Goal: Task Accomplishment & Management: Use online tool/utility

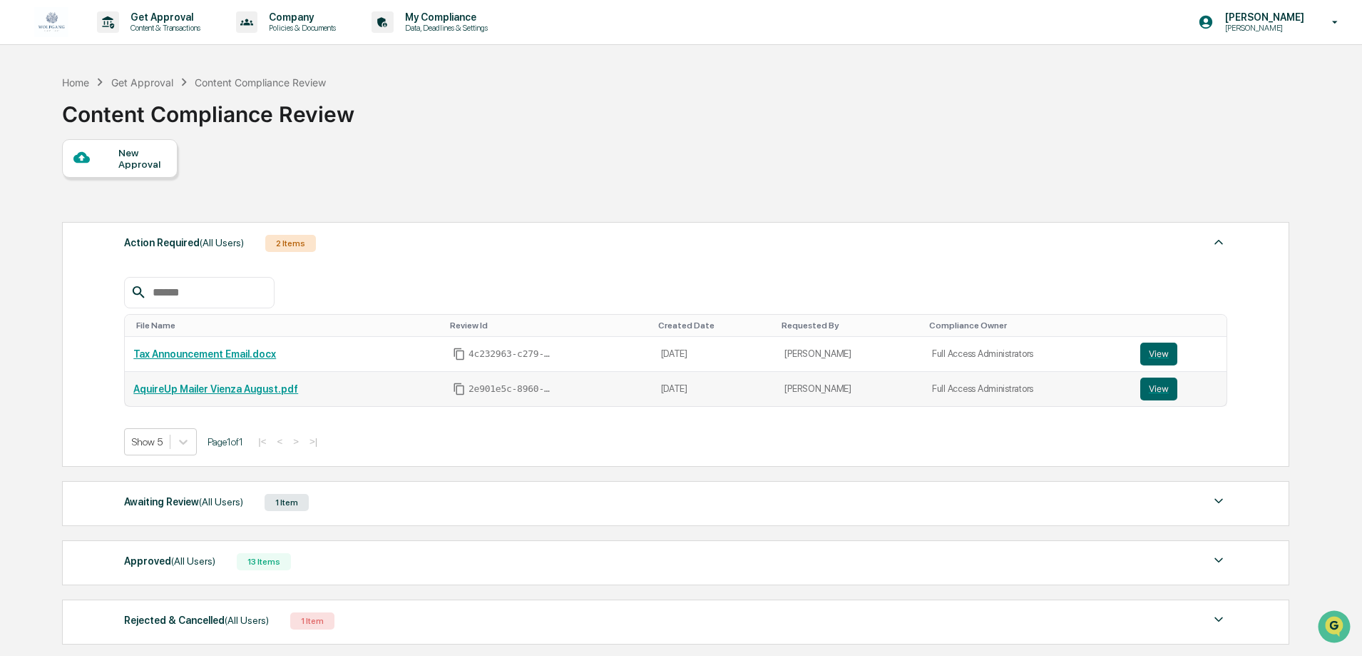
click at [263, 386] on link "AquireUp Mailer Vienza August.pdf" at bounding box center [215, 388] width 165 height 11
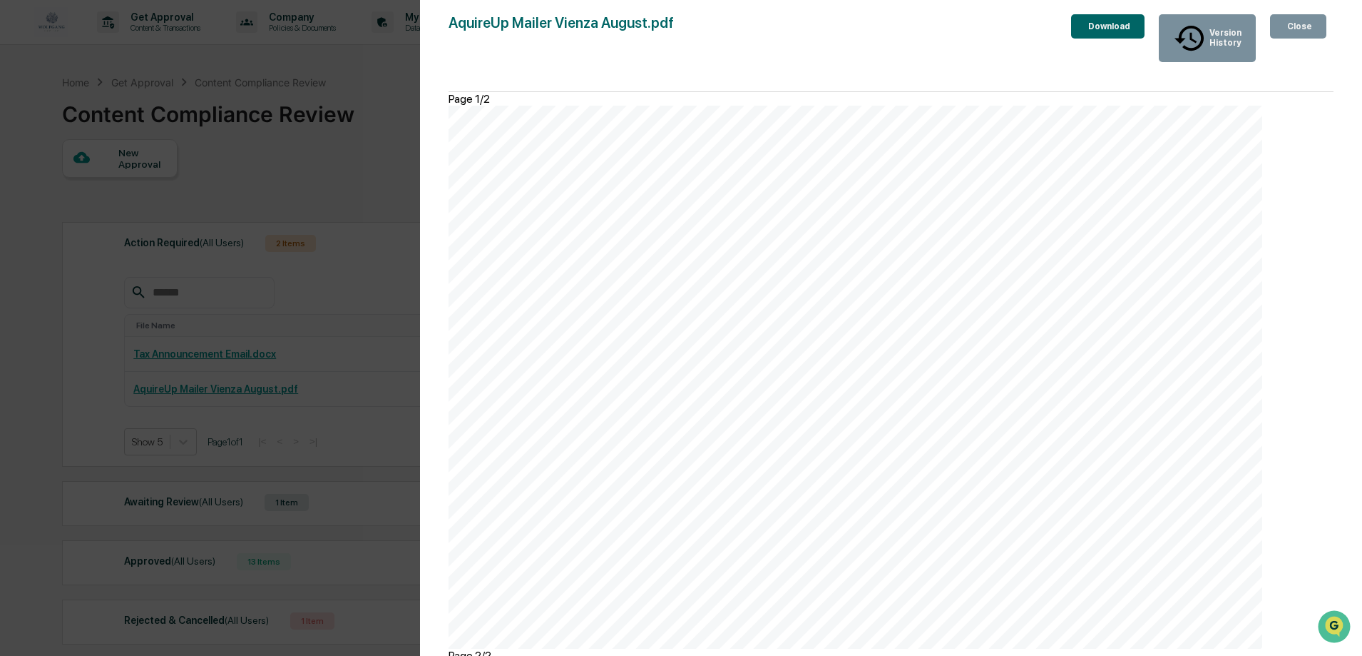
click at [1301, 30] on div "Close" at bounding box center [1299, 26] width 28 height 10
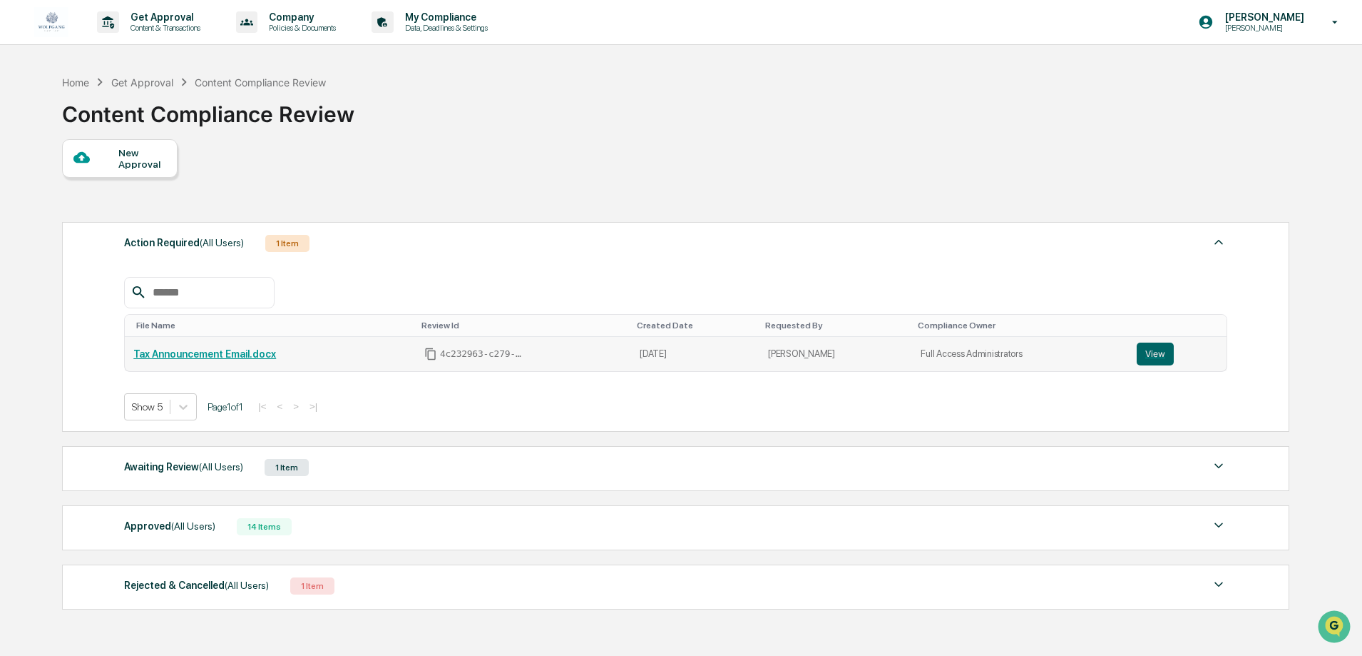
click at [170, 355] on link "Tax Announcement Email.docx" at bounding box center [204, 353] width 143 height 11
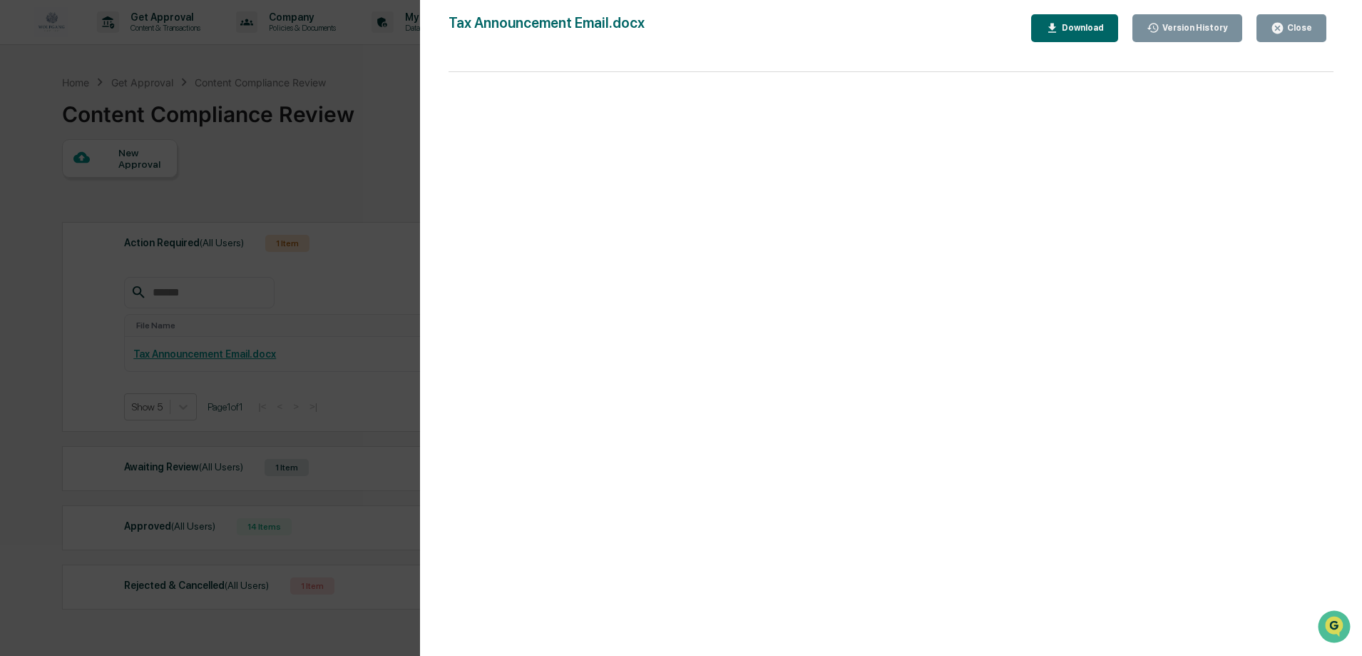
click at [390, 99] on div "Version History 08/19/2025, 10:54 PM Jaimie Egan Tax Announcement Email.docx Cl…" at bounding box center [681, 328] width 1362 height 656
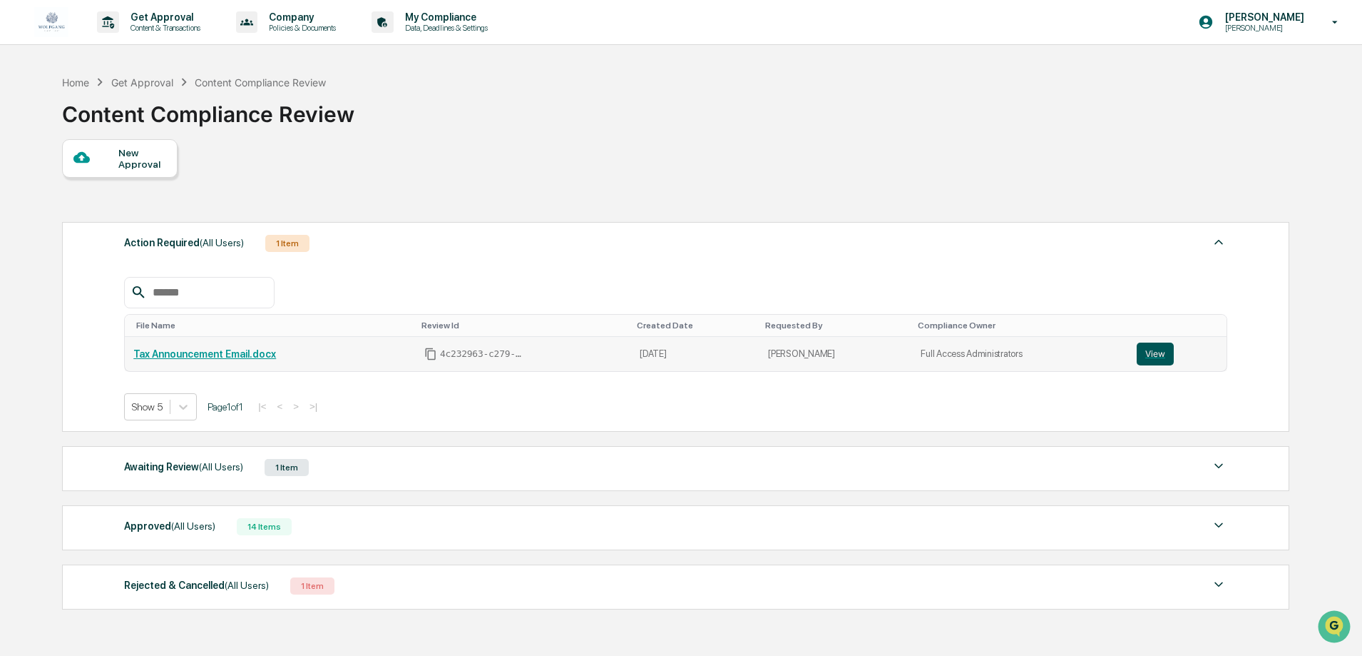
click at [1154, 343] on button "View" at bounding box center [1155, 353] width 37 height 23
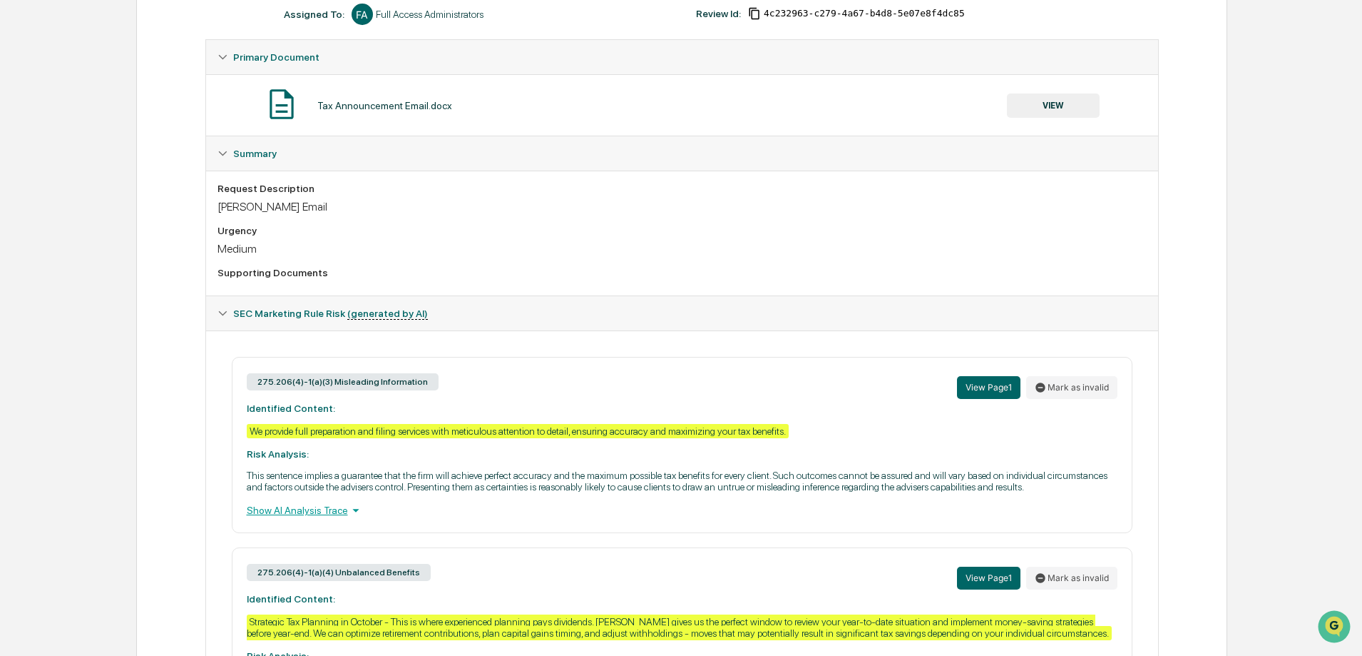
scroll to position [372, 0]
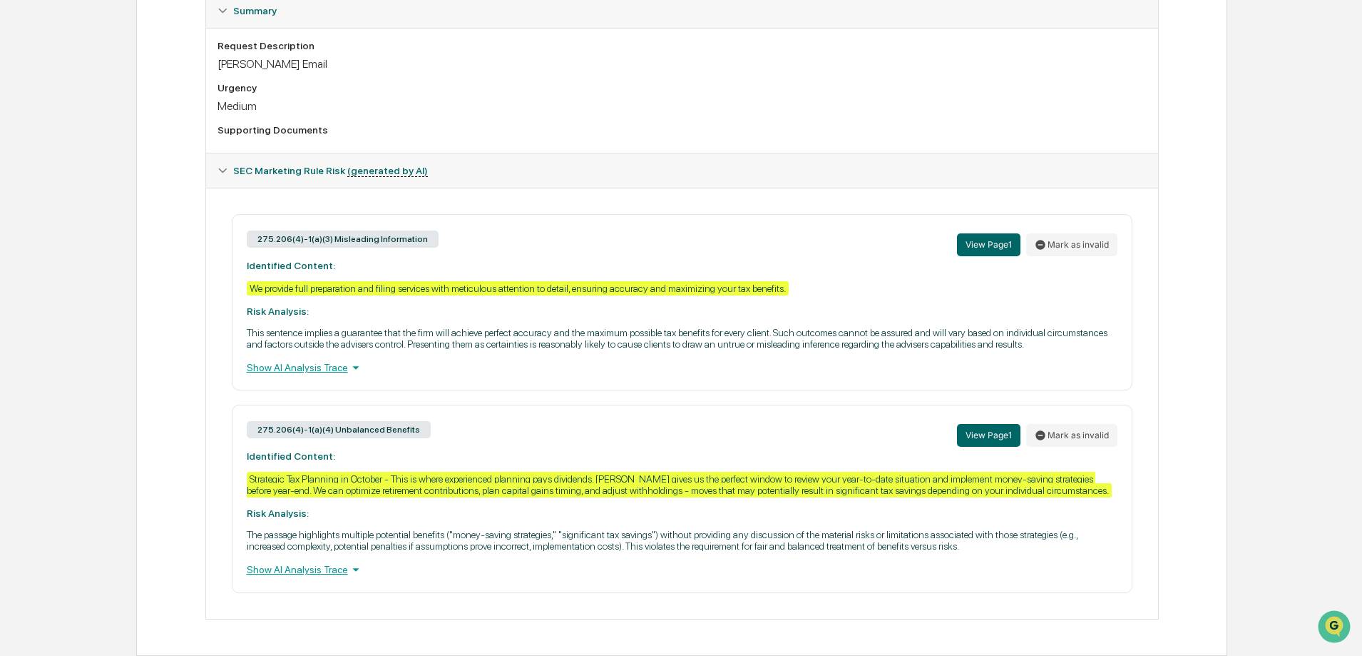
click at [342, 371] on div "Show AI Analysis Trace" at bounding box center [682, 368] width 871 height 16
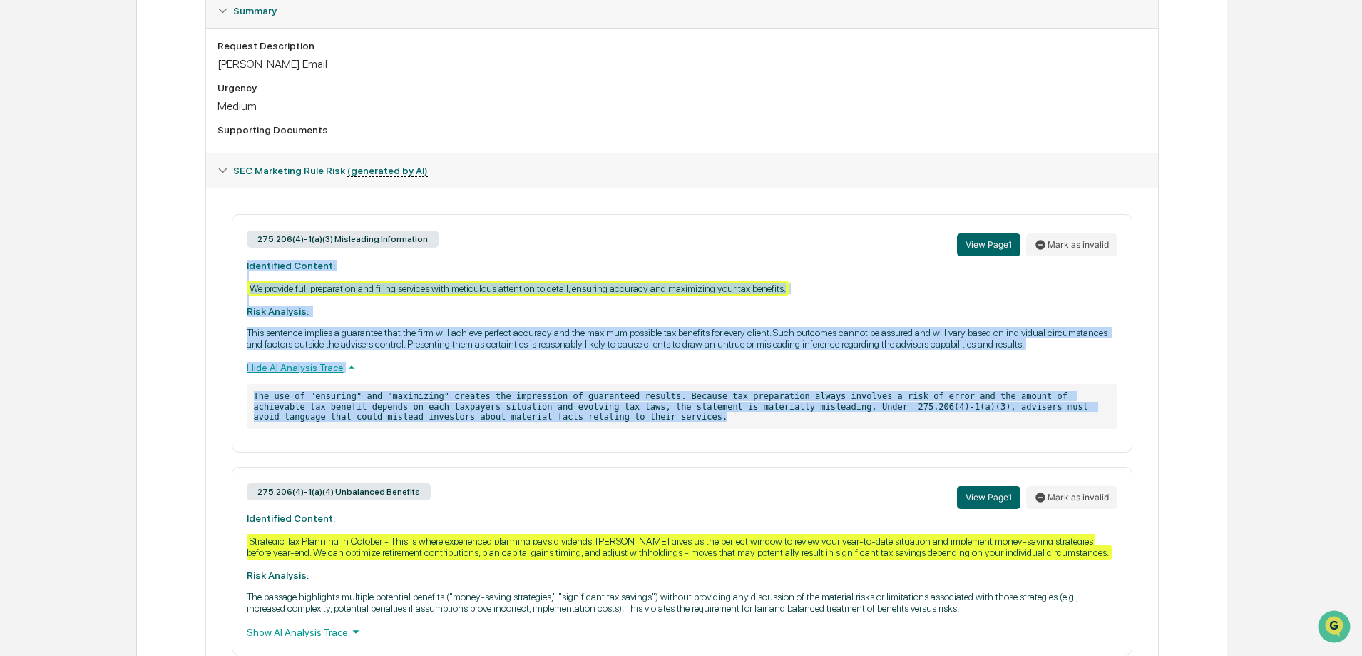
drag, startPoint x: 549, startPoint y: 418, endPoint x: 237, endPoint y: 265, distance: 348.0
click at [237, 265] on div "275.206(4)-1(a)(3) Misleading Information View Page 1 Mark as invalid Identifie…" at bounding box center [682, 333] width 901 height 238
click at [516, 310] on div "275.206(4)-1(a)(3) Misleading Information View Page 1 Mark as invalid Identifie…" at bounding box center [682, 333] width 901 height 238
drag, startPoint x: 1104, startPoint y: 424, endPoint x: 224, endPoint y: 240, distance: 898.6
click at [224, 240] on div "275.206(4)-1(a)(3) Misleading Information View Page 1 Mark as invalid Identifie…" at bounding box center [682, 434] width 929 height 441
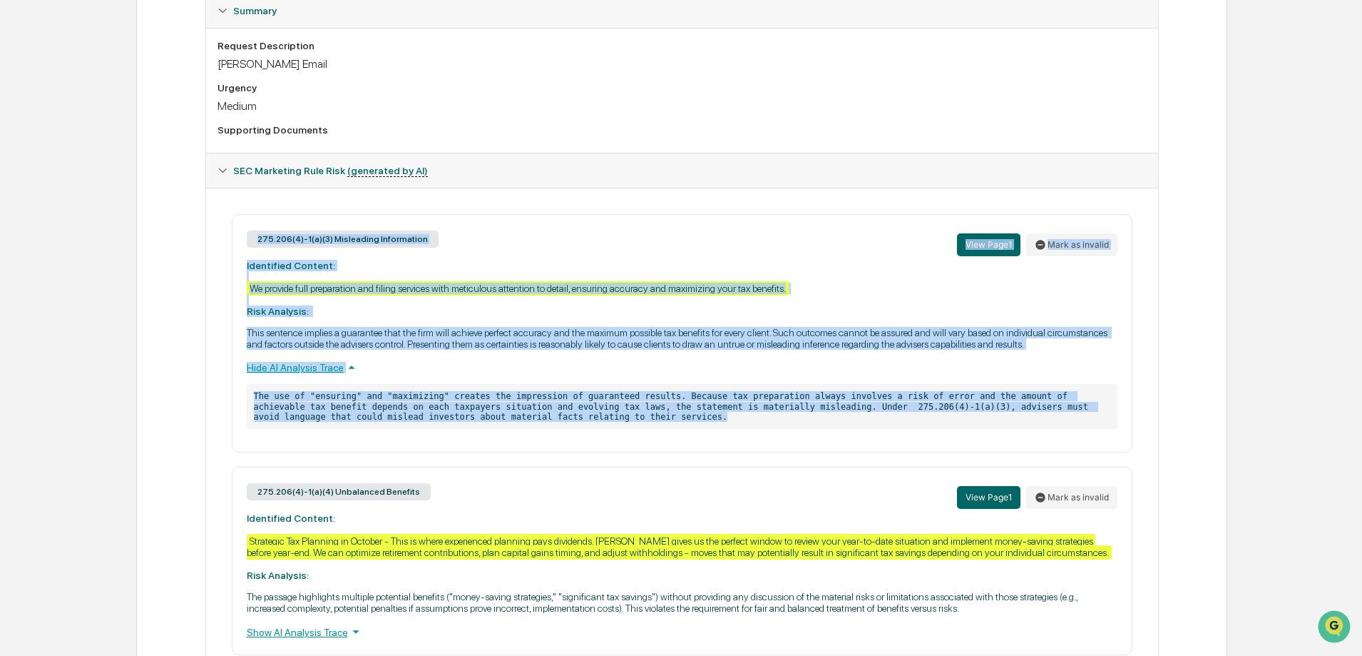
copy div "275.206(4)-1(a)(3) Misleading Information View Page 1 Mark as invalid Identifie…"
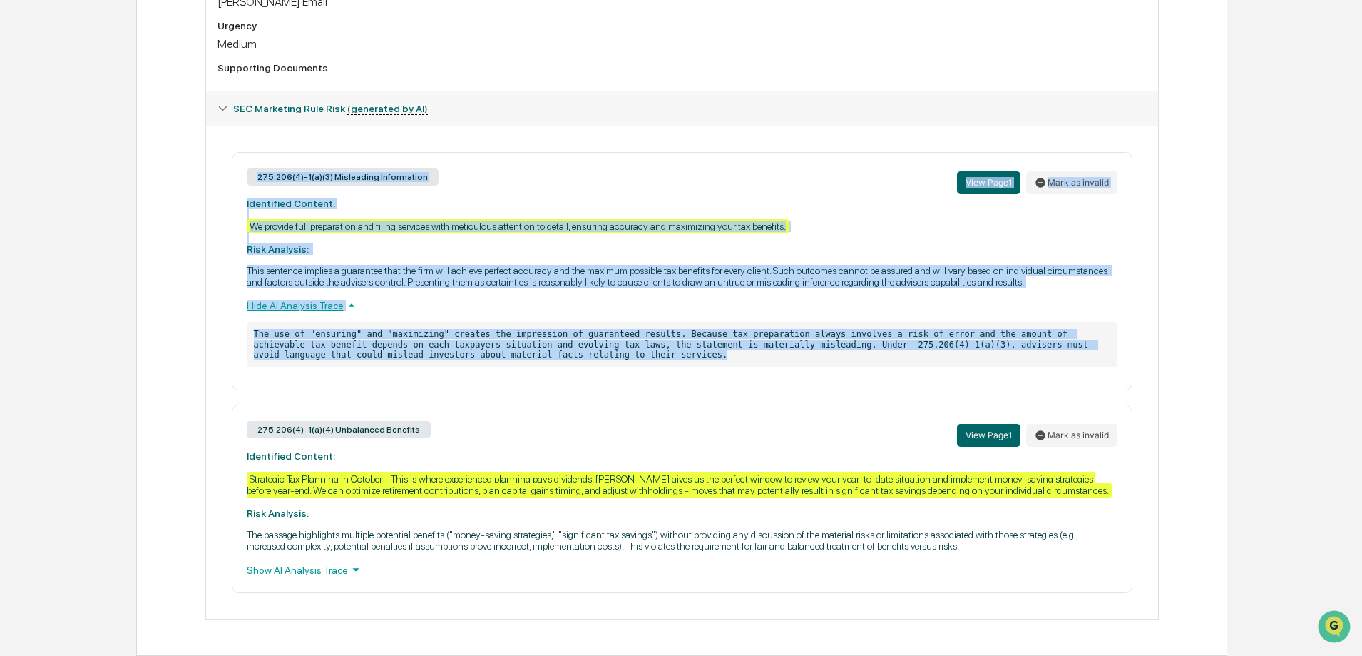
click at [348, 569] on icon at bounding box center [356, 569] width 16 height 16
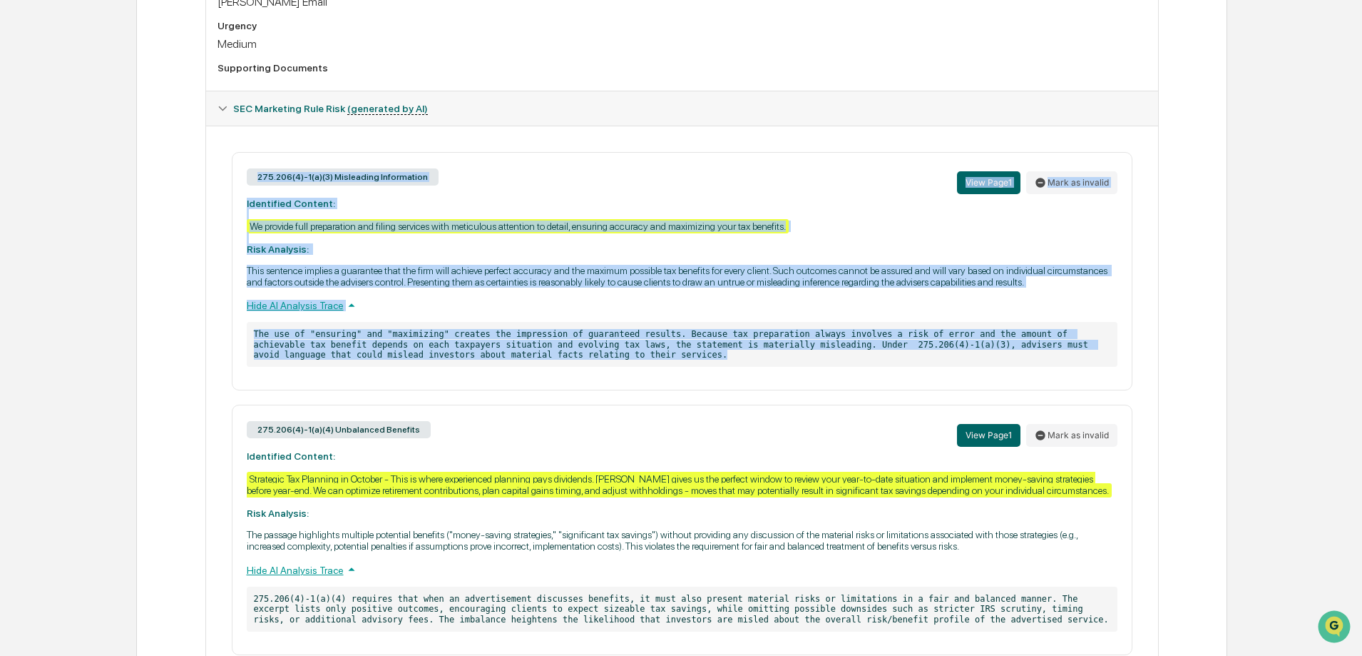
scroll to position [496, 0]
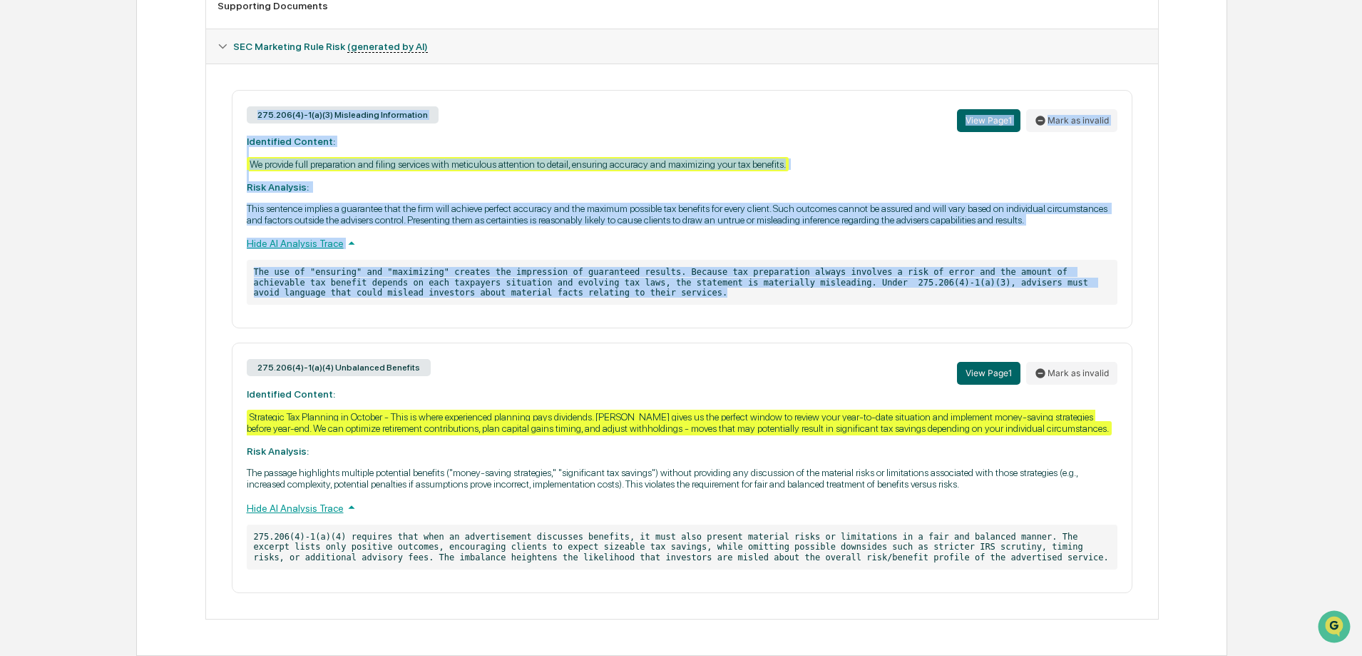
drag, startPoint x: 891, startPoint y: 564, endPoint x: 230, endPoint y: 379, distance: 686.6
click at [230, 379] on div "275.206(4)-1(a)(3) Misleading Information View Page 1 Mark as invalid Identifie…" at bounding box center [682, 341] width 929 height 503
copy div "275.206(4)-1(a)(4) Unbalanced Benefits View Page 1 Mark as invalid Identified C…"
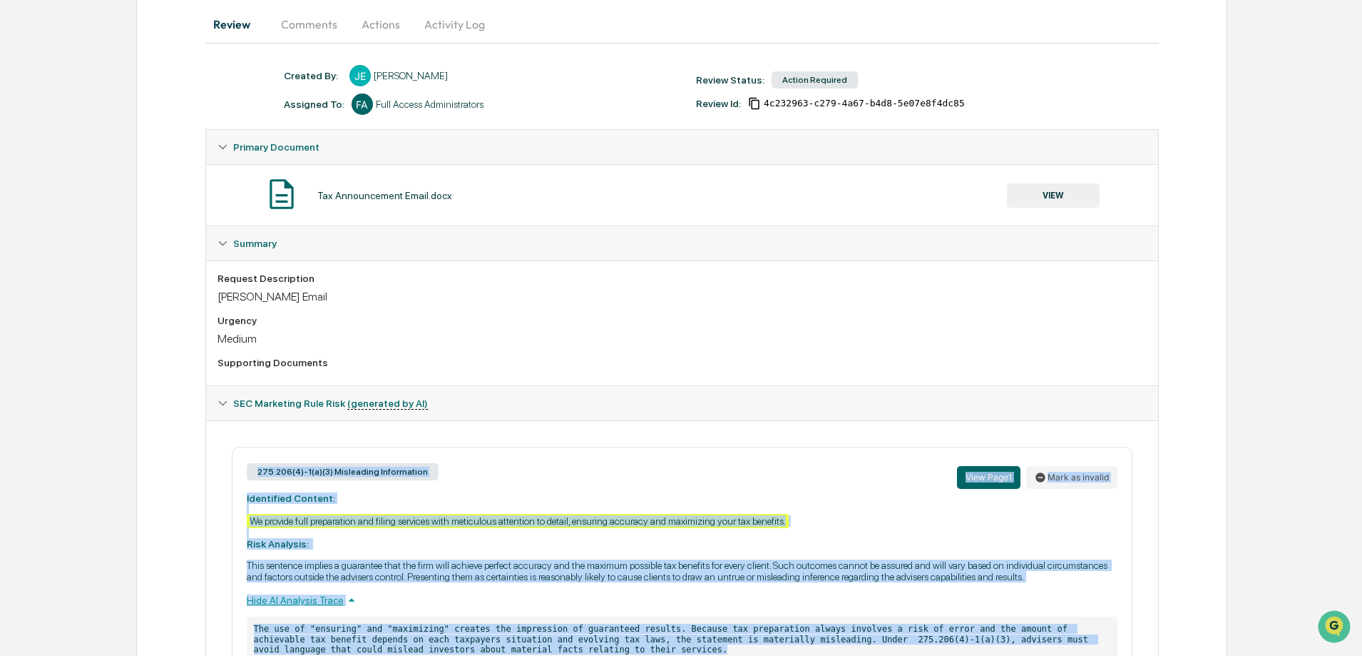
scroll to position [0, 0]
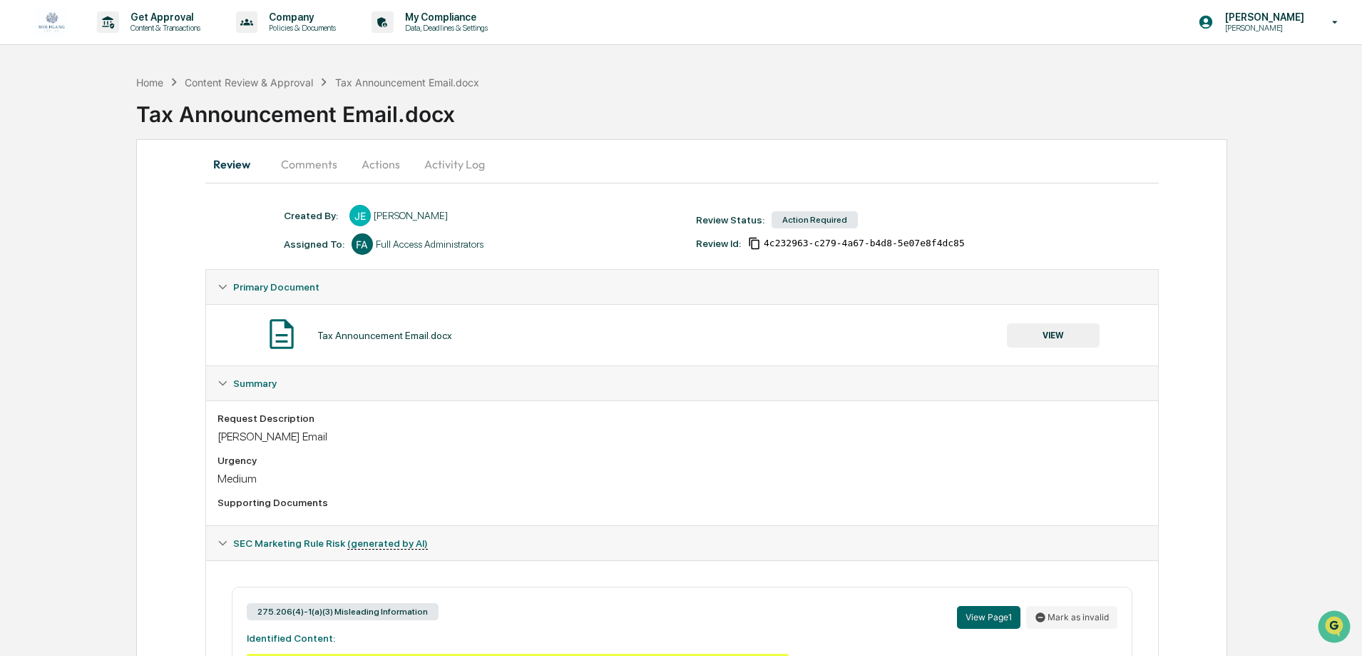
click at [1003, 228] on div "Review Status: Action Required" at bounding box center [895, 220] width 413 height 20
click at [206, 81] on div "Content Review & Approval" at bounding box center [249, 82] width 128 height 12
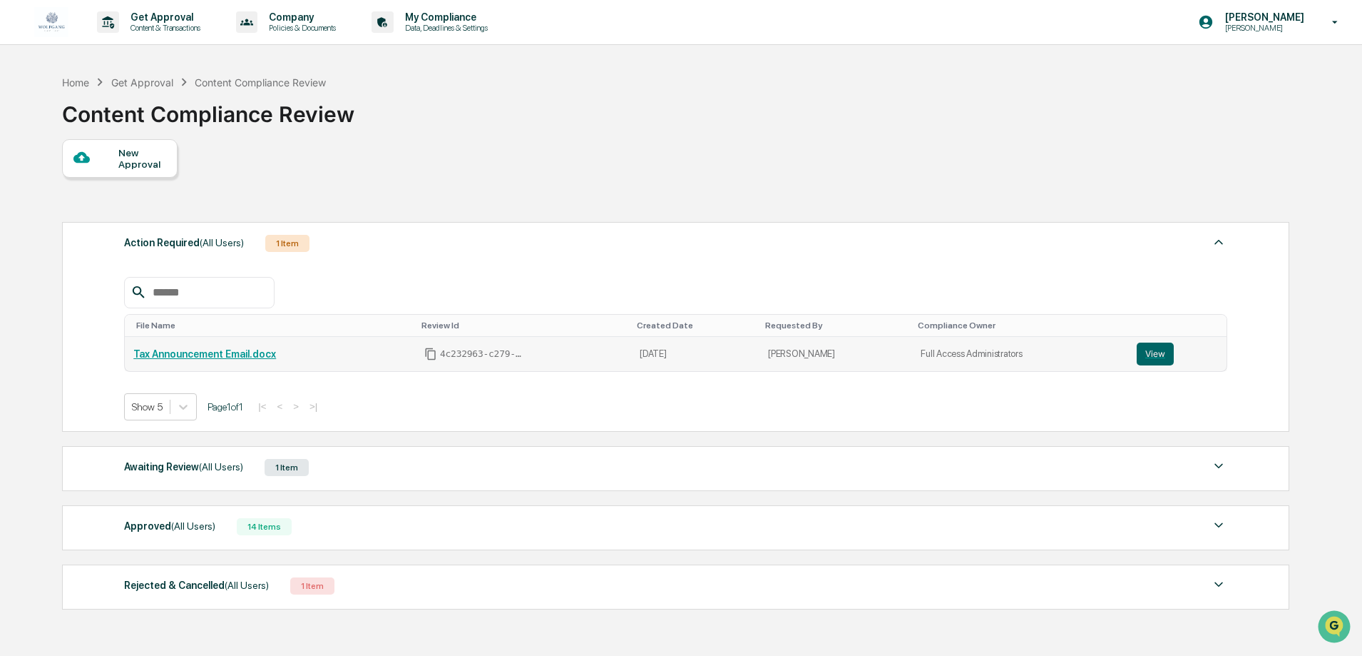
click at [1171, 345] on link "View" at bounding box center [1177, 353] width 81 height 23
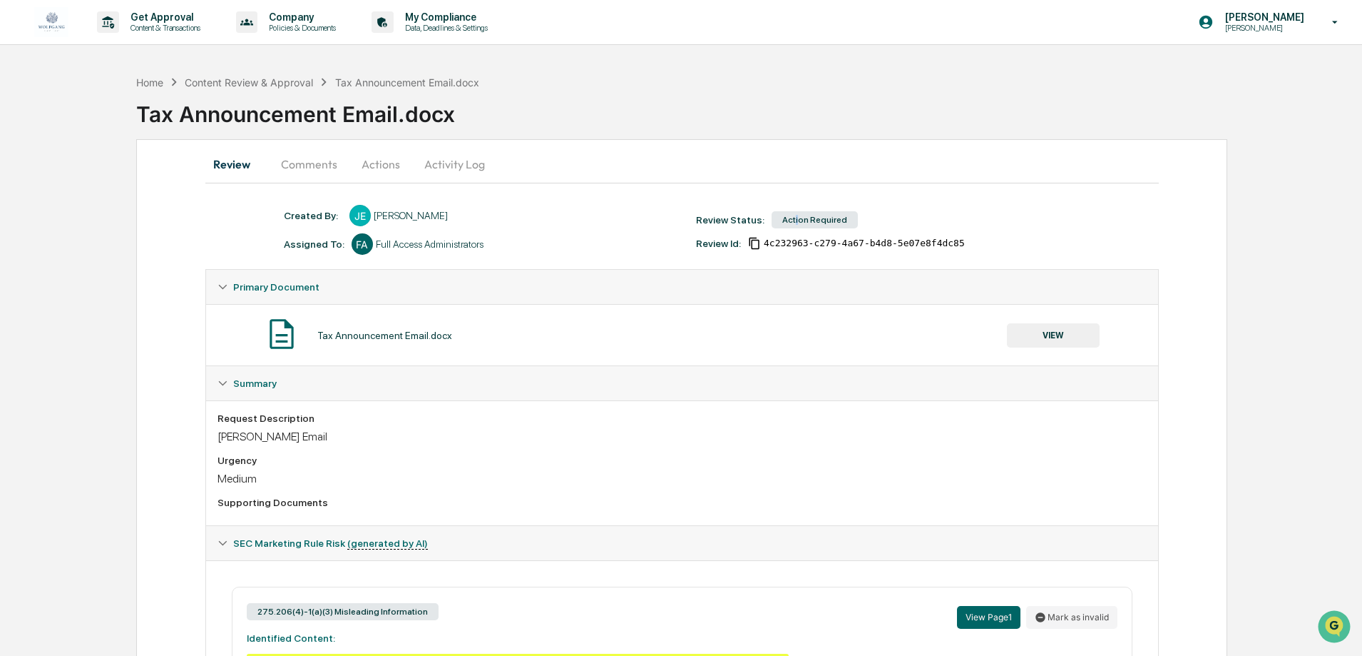
click at [792, 217] on div "Action Required" at bounding box center [815, 219] width 86 height 17
click at [317, 164] on button "Comments" at bounding box center [309, 164] width 79 height 34
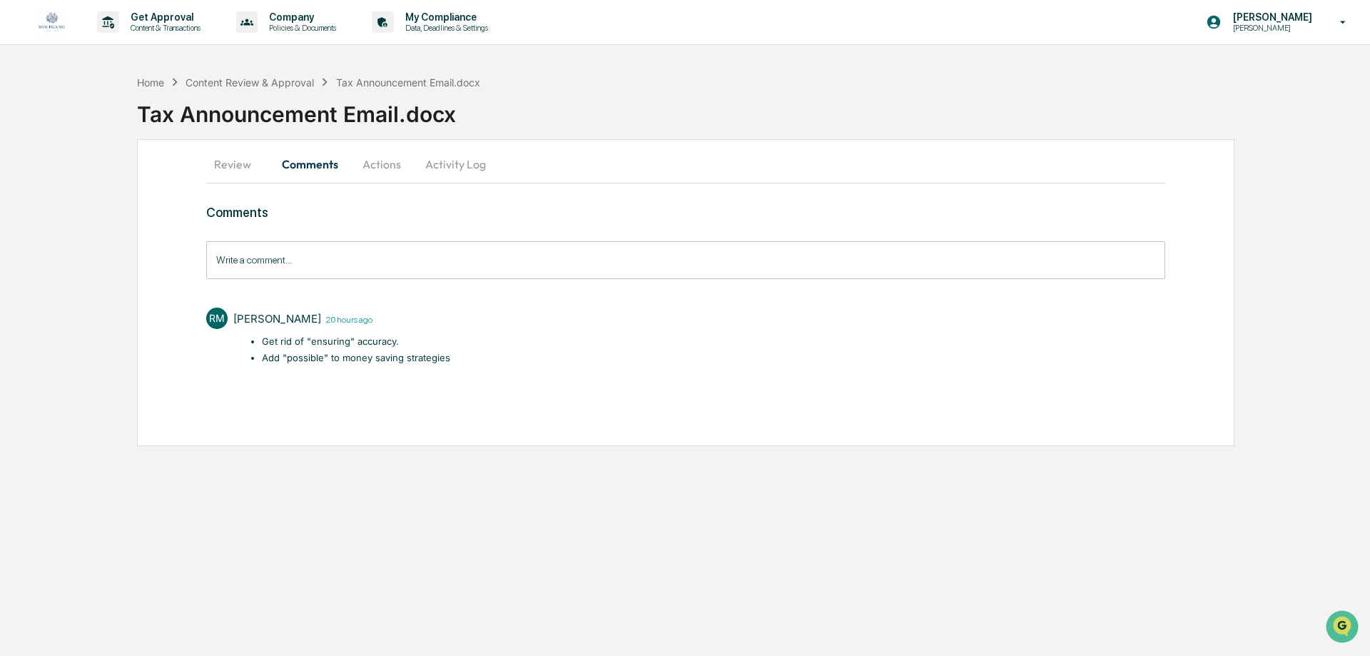
click at [371, 165] on button "Actions" at bounding box center [382, 164] width 64 height 34
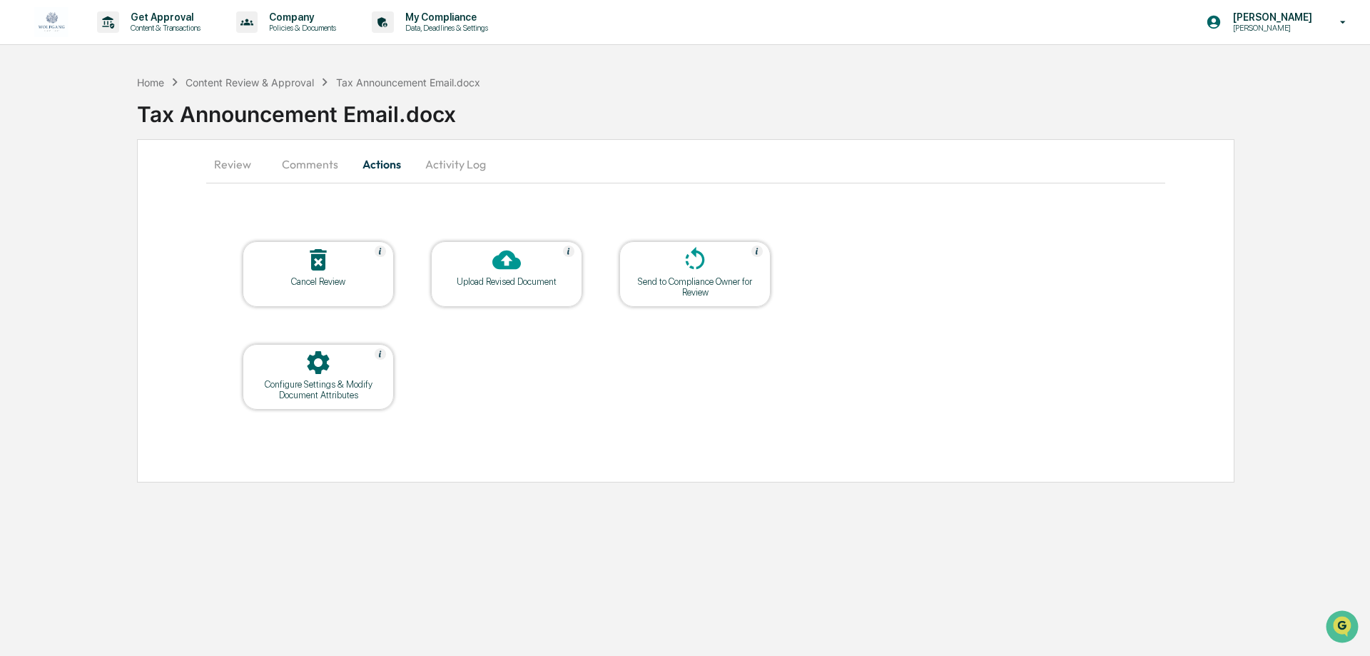
click at [531, 269] on div at bounding box center [506, 260] width 143 height 31
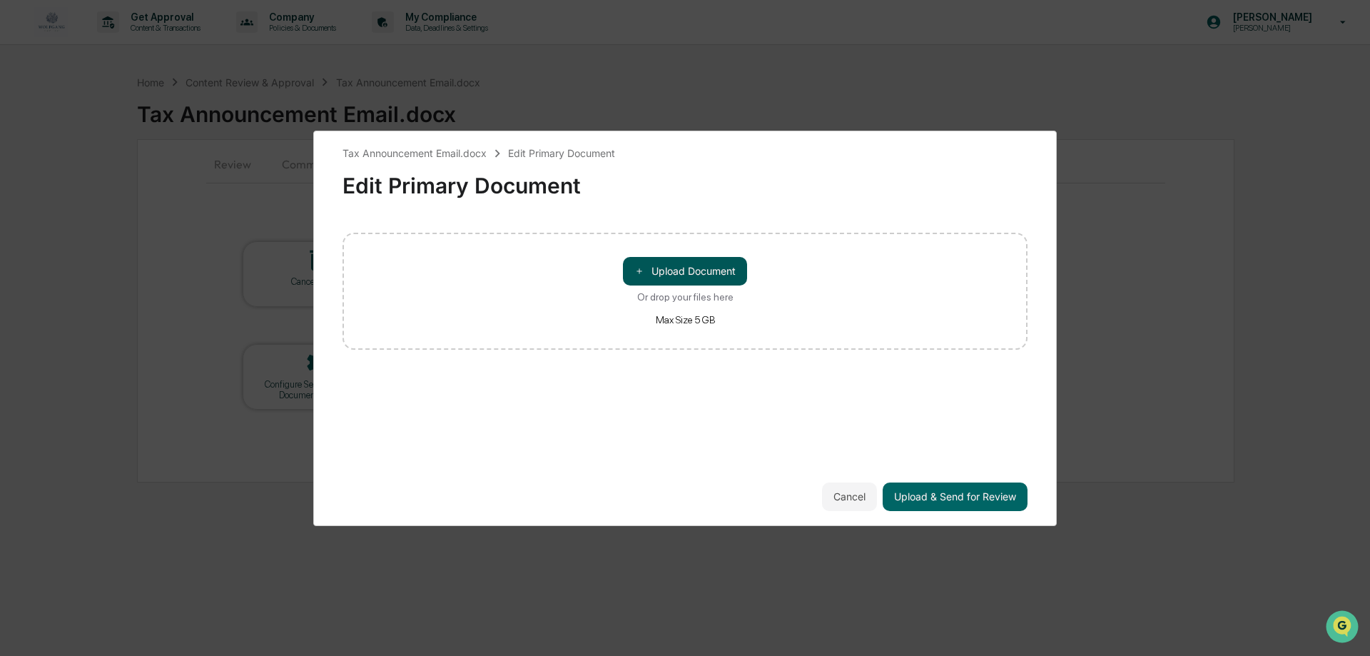
click at [653, 275] on button "＋ Upload Document" at bounding box center [685, 271] width 124 height 29
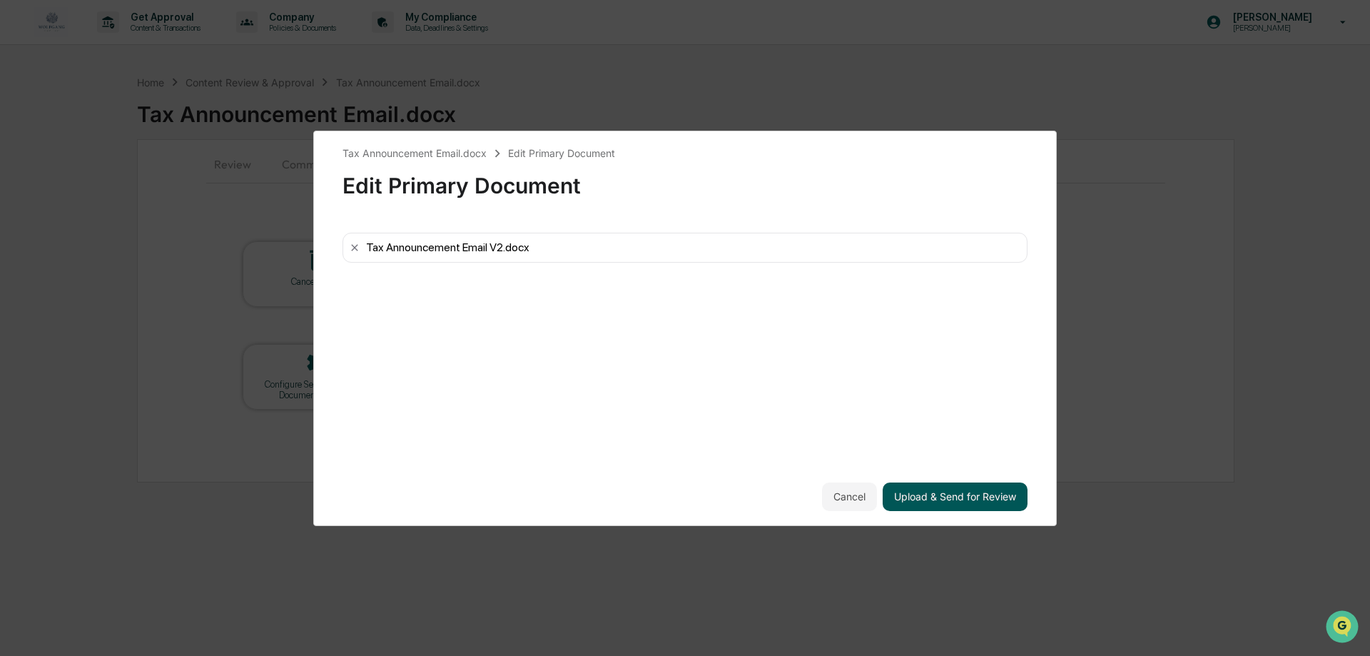
click at [967, 496] on button "Upload & Send for Review" at bounding box center [954, 496] width 145 height 29
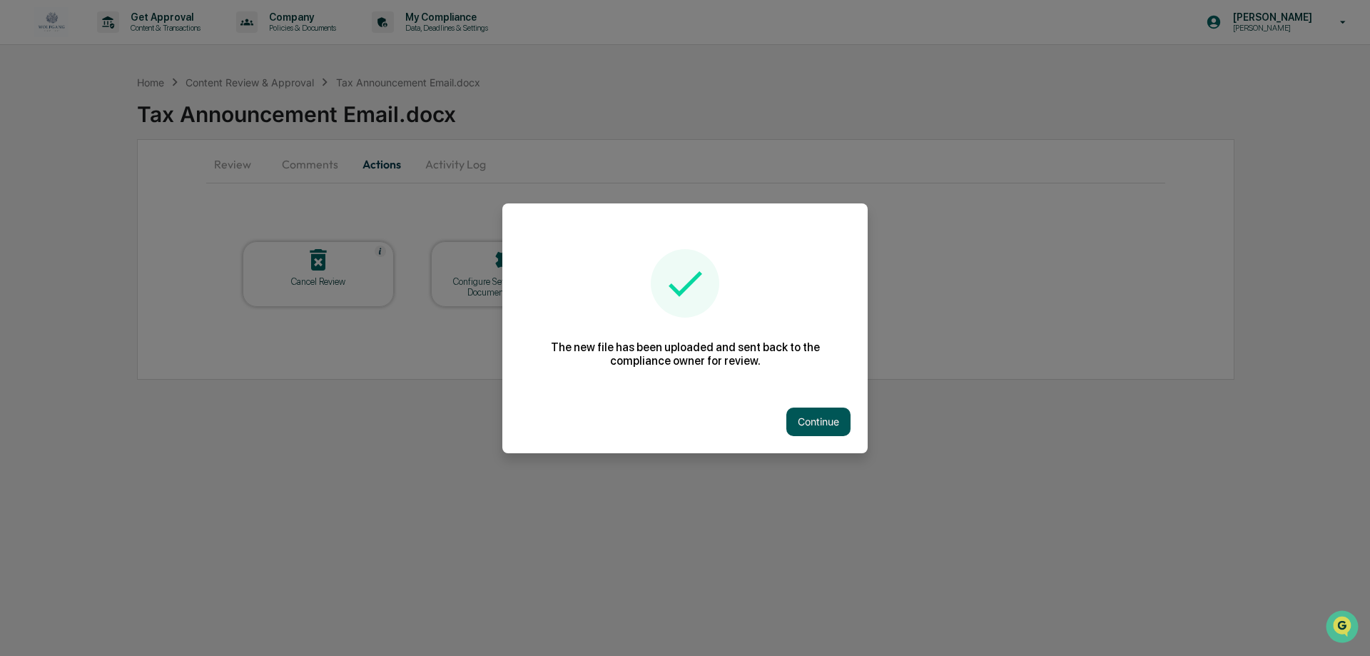
click at [817, 418] on button "Continue" at bounding box center [818, 421] width 64 height 29
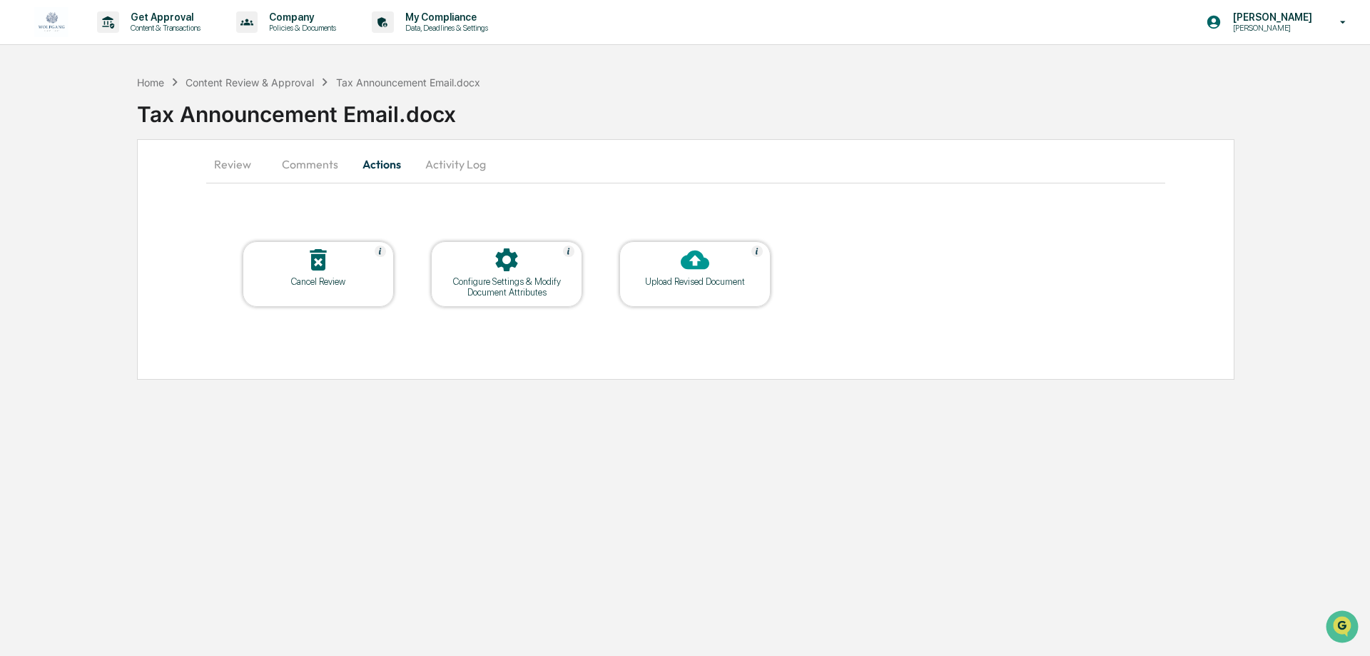
click at [619, 627] on div "Get Approval Content & Transactions Company Policies & Documents My Compliance …" at bounding box center [685, 328] width 1370 height 656
